Goal: Task Accomplishment & Management: Use online tool/utility

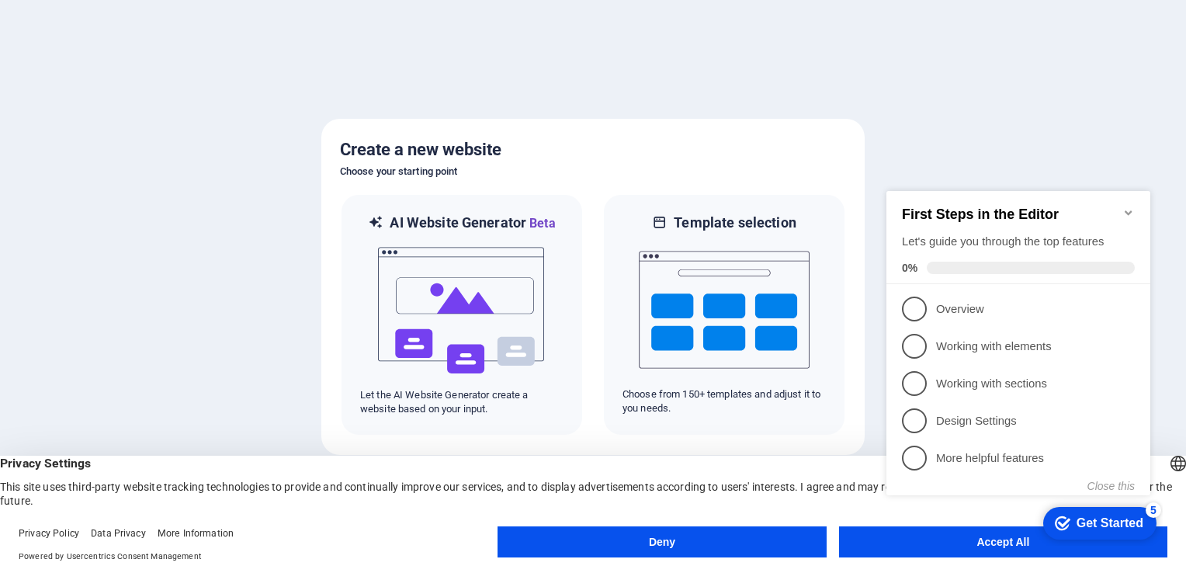
click at [925, 538] on div "checkmark Get Started 5 First Steps in the Editor Let's guide you through the t…" at bounding box center [1021, 357] width 283 height 378
click at [884, 548] on appcues-checklist "Contextual help checklist present on screen" at bounding box center [1021, 359] width 283 height 382
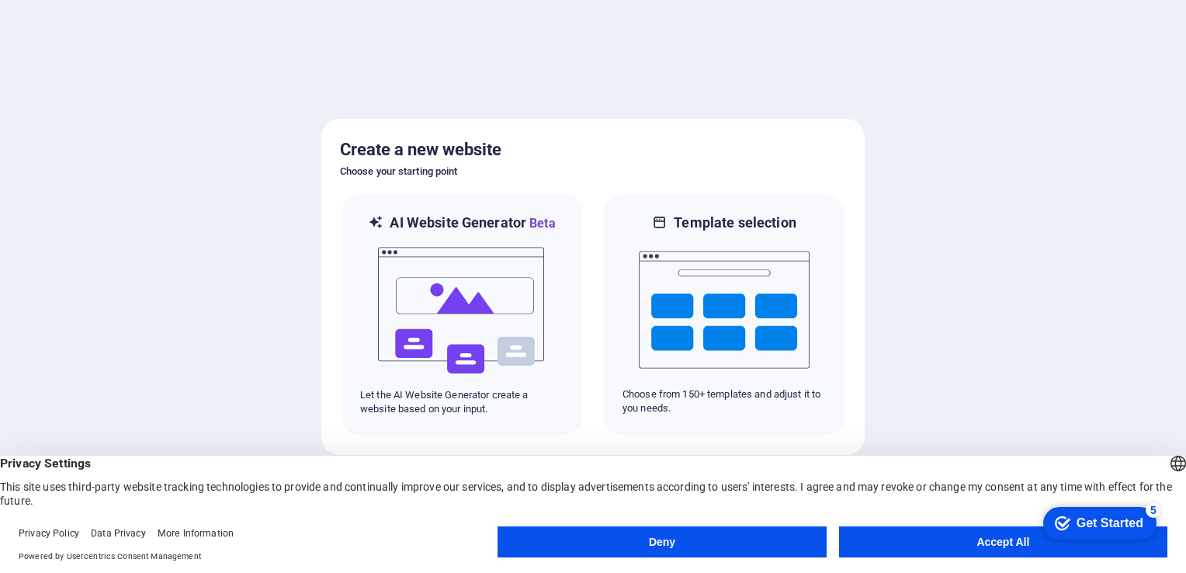
click at [960, 547] on button "Accept All" at bounding box center [1003, 541] width 328 height 31
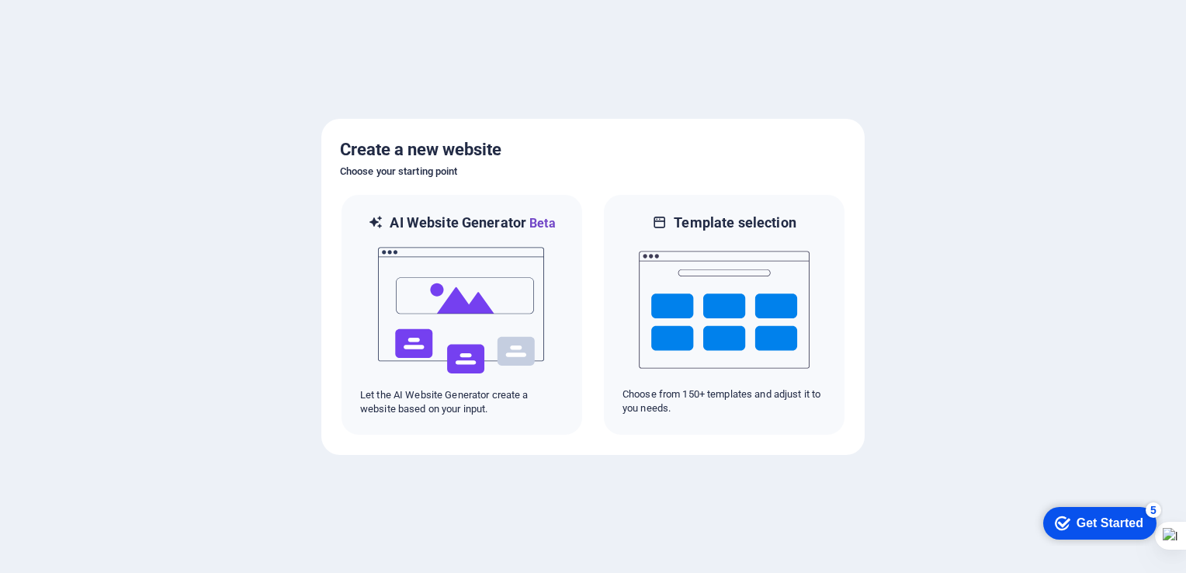
click at [1109, 519] on div "Get Started" at bounding box center [1110, 523] width 67 height 14
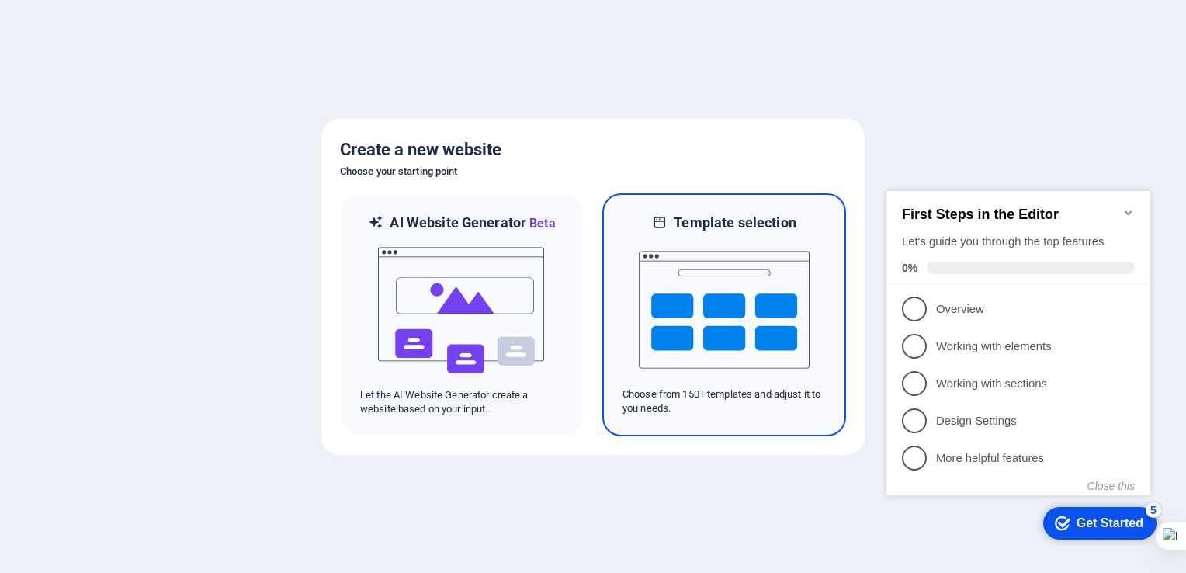
click at [620, 333] on div "Template selection Choose from 150+ templates and adjust it to you needs." at bounding box center [724, 314] width 244 height 243
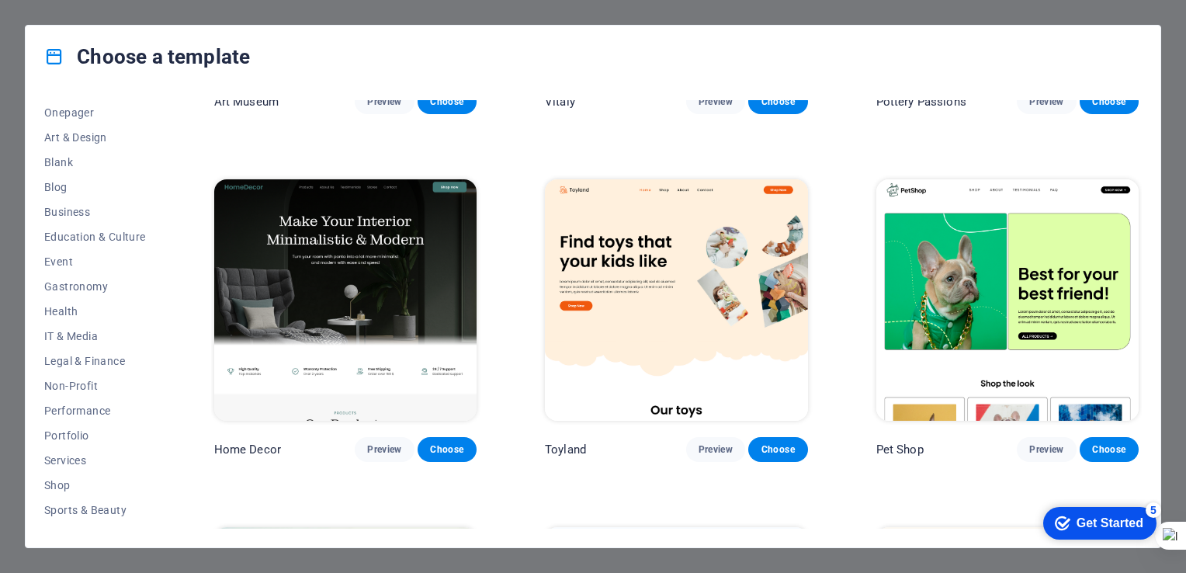
scroll to position [217, 0]
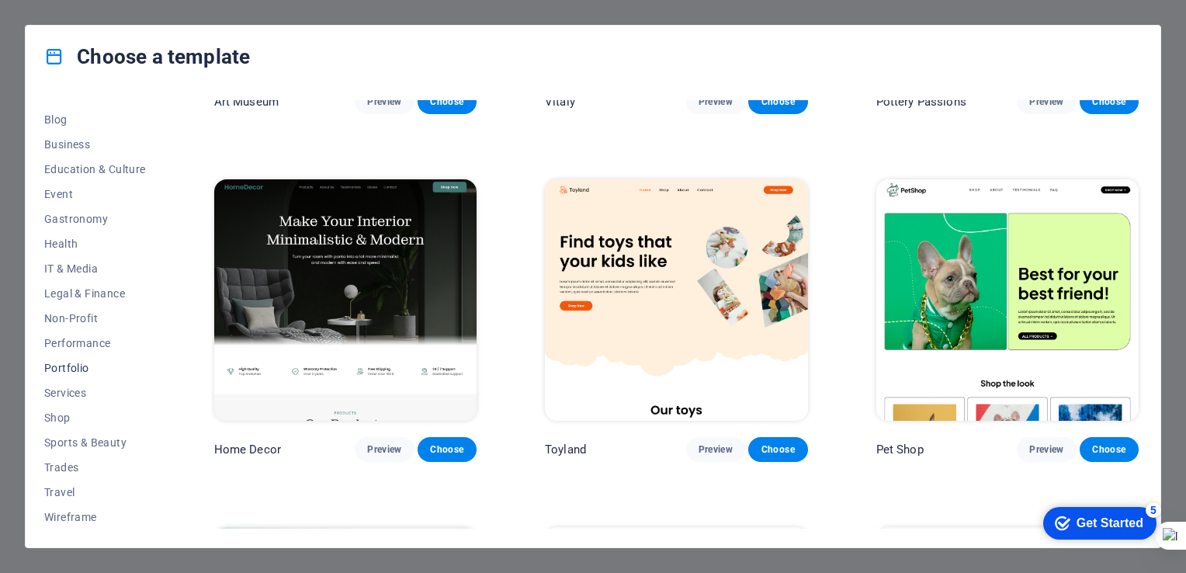
click at [65, 374] on button "Portfolio" at bounding box center [95, 368] width 102 height 25
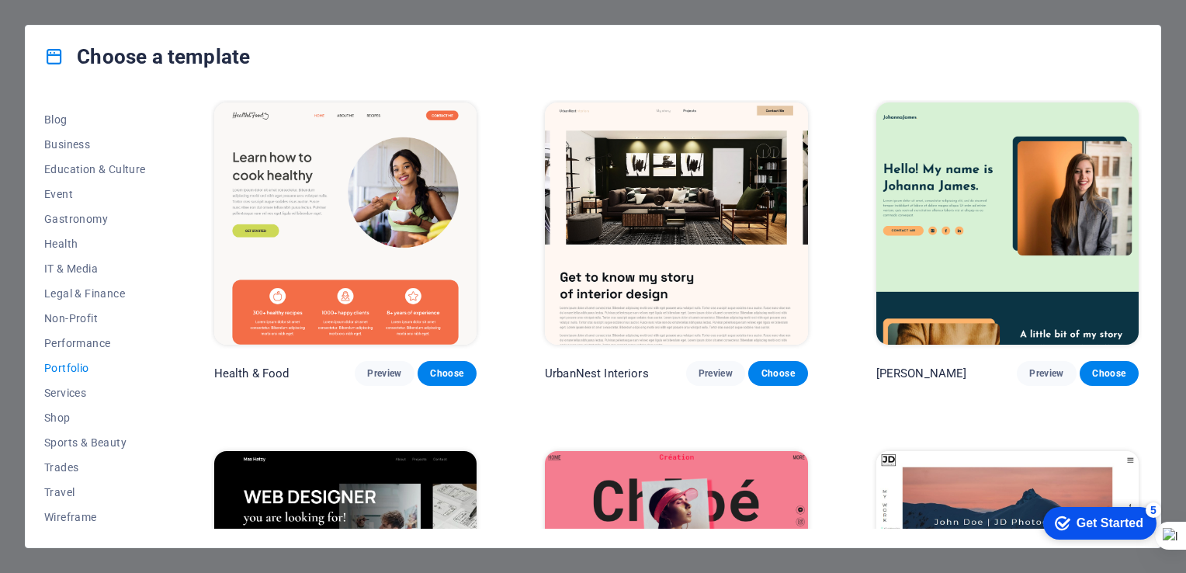
scroll to position [0, 0]
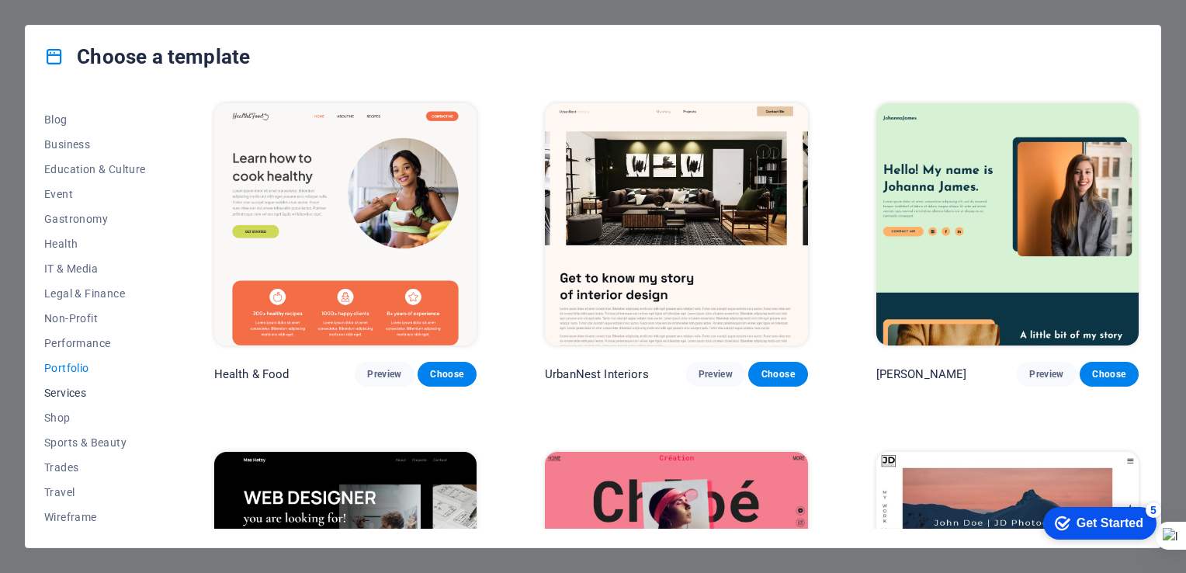
click at [80, 393] on span "Services" at bounding box center [95, 393] width 102 height 12
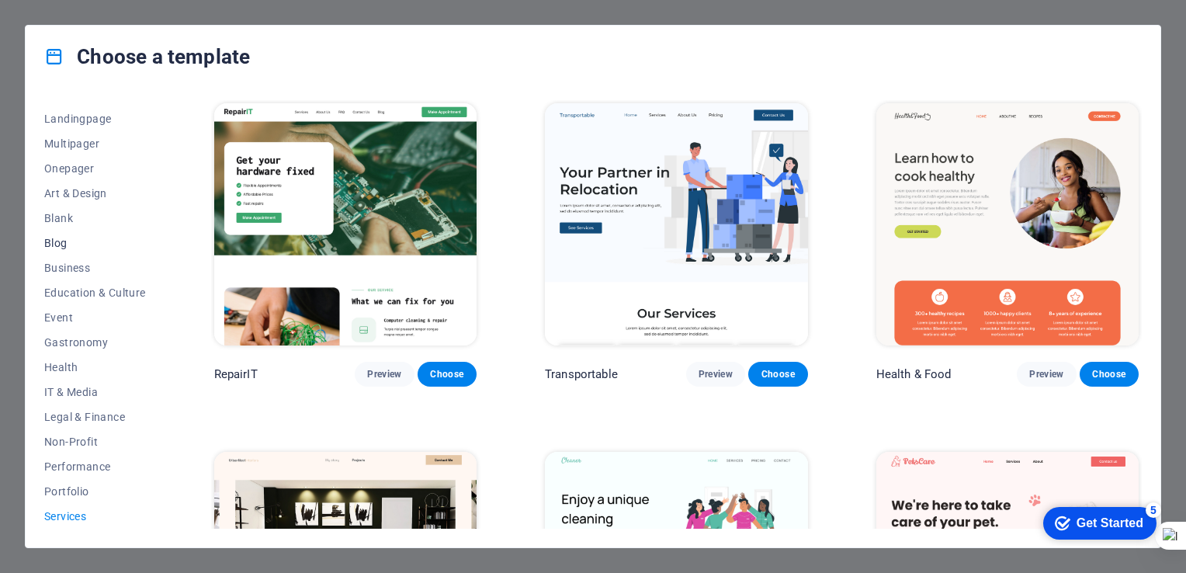
scroll to position [61, 0]
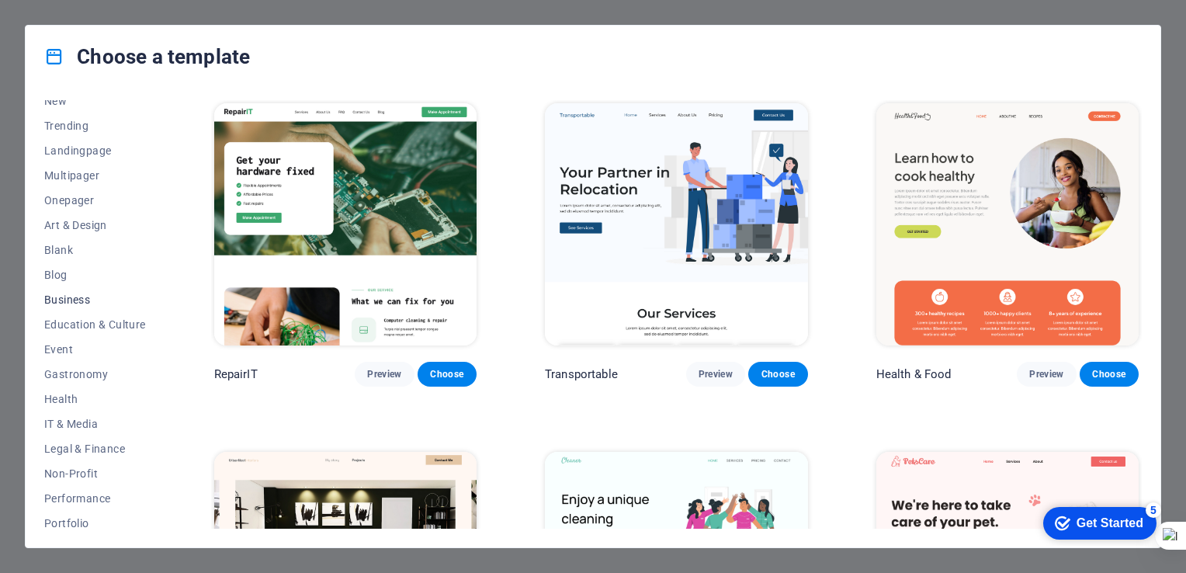
click at [70, 290] on button "Business" at bounding box center [95, 299] width 102 height 25
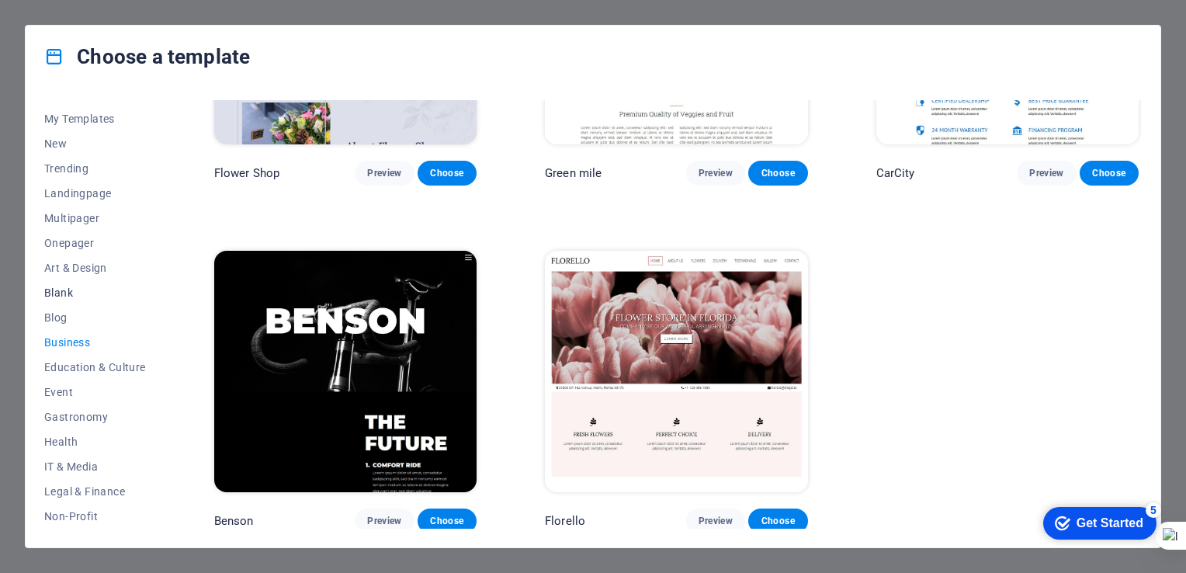
scroll to position [0, 0]
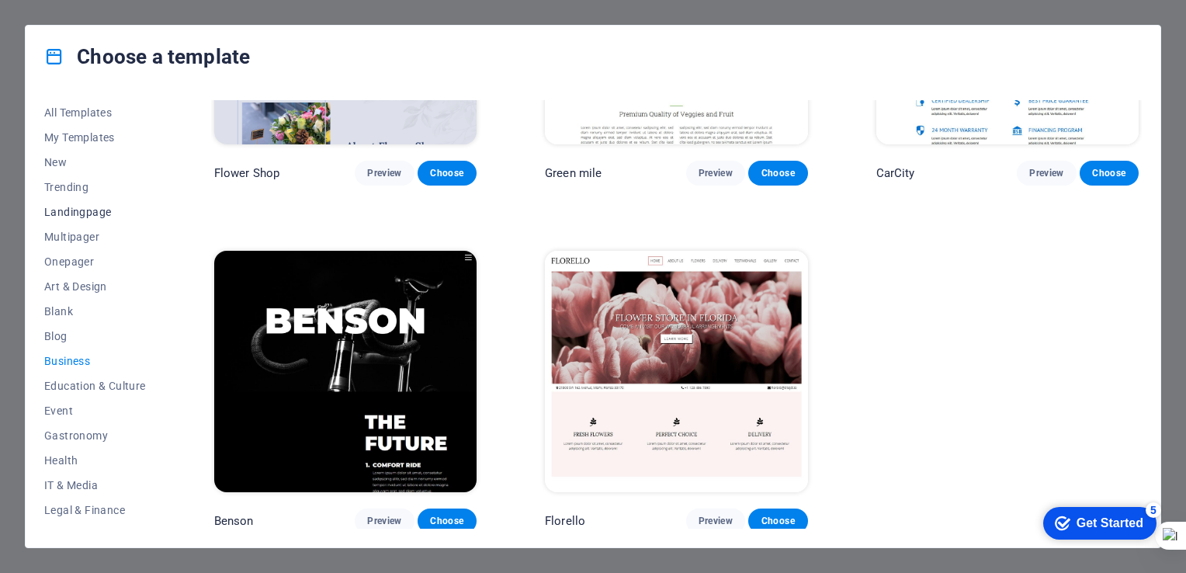
click at [68, 217] on span "Landingpage" at bounding box center [95, 212] width 102 height 12
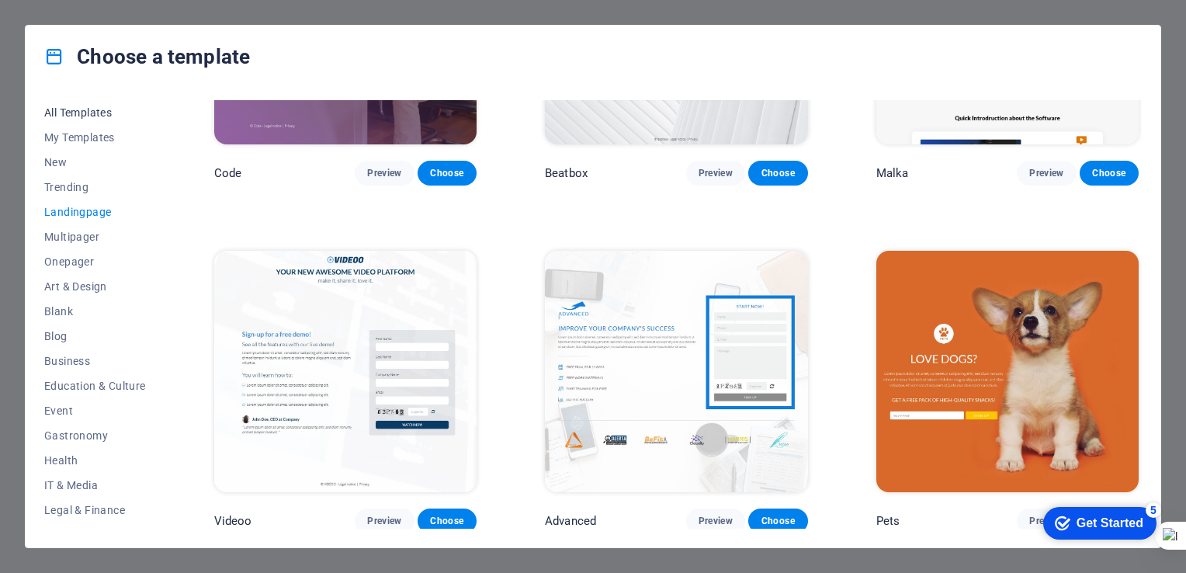
click at [93, 113] on span "All Templates" at bounding box center [95, 112] width 102 height 12
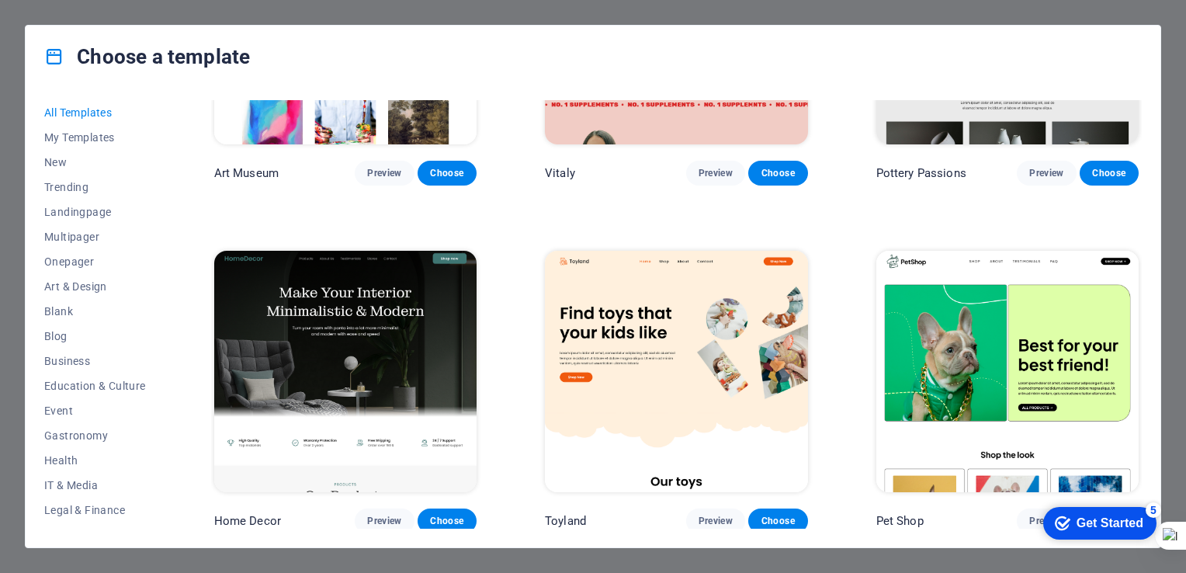
scroll to position [1093, 0]
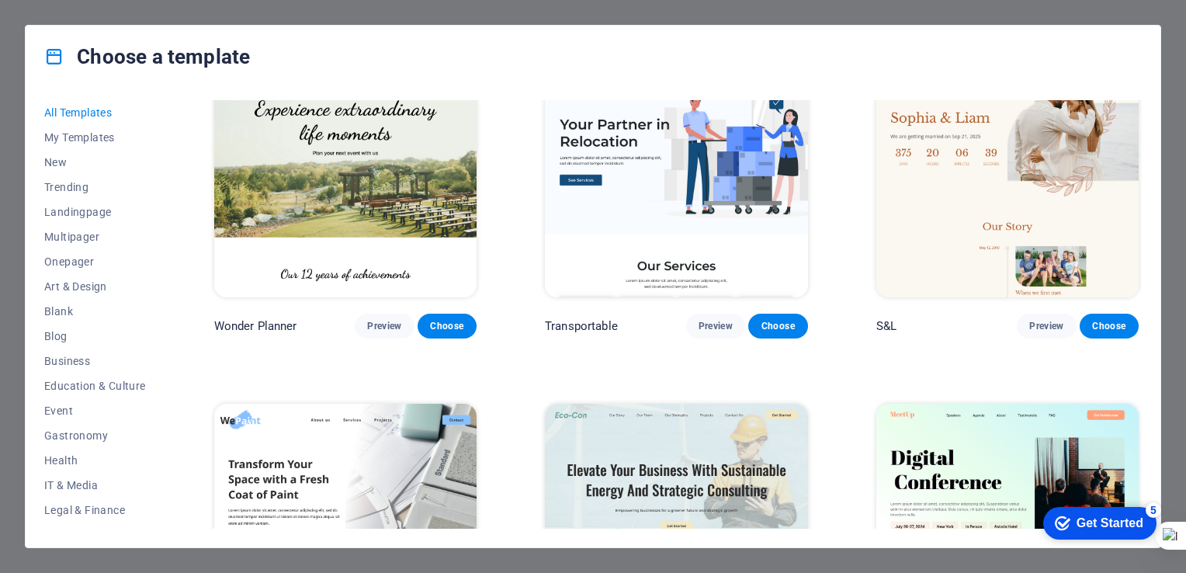
click at [0, 29] on html "trial.buildunique.in Press [Ctrl] + [Arrow keys] to move an element up, down, a…" at bounding box center [593, 286] width 1186 height 573
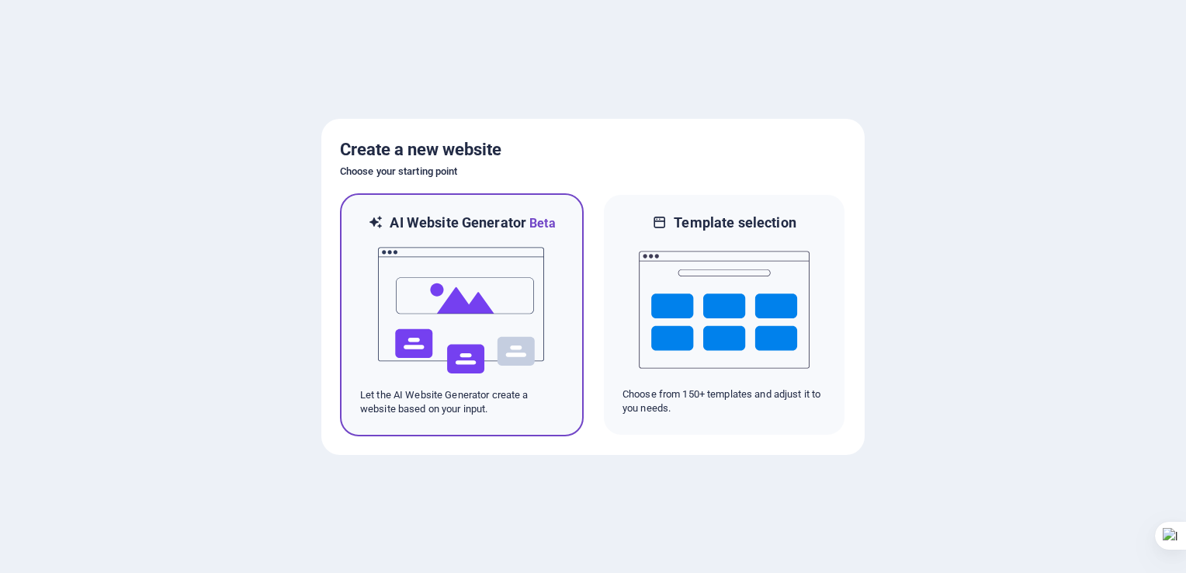
click at [449, 307] on img at bounding box center [462, 310] width 171 height 155
